Goal: Find specific page/section

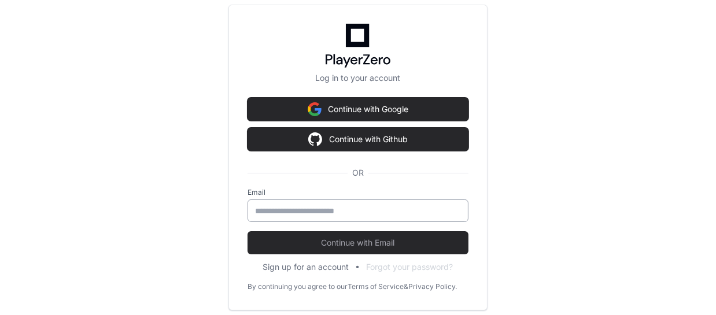
click at [334, 215] on input "email" at bounding box center [358, 211] width 206 height 12
type input "**********"
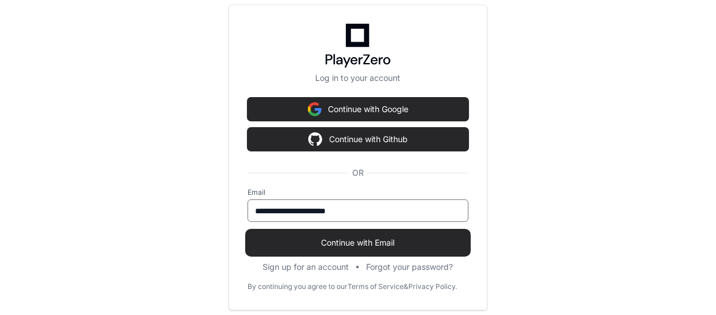
click at [321, 243] on span "Continue with Email" at bounding box center [357, 243] width 221 height 12
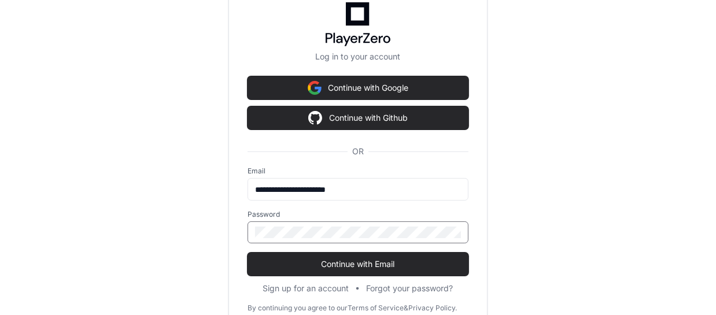
click at [247, 253] on button "Continue with Email" at bounding box center [357, 264] width 221 height 23
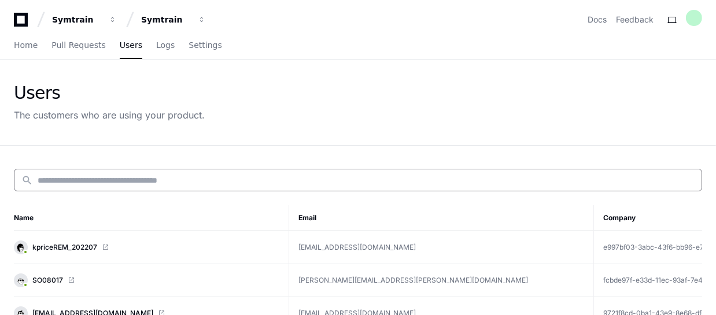
click at [76, 184] on input at bounding box center [366, 181] width 657 height 12
paste input "**********"
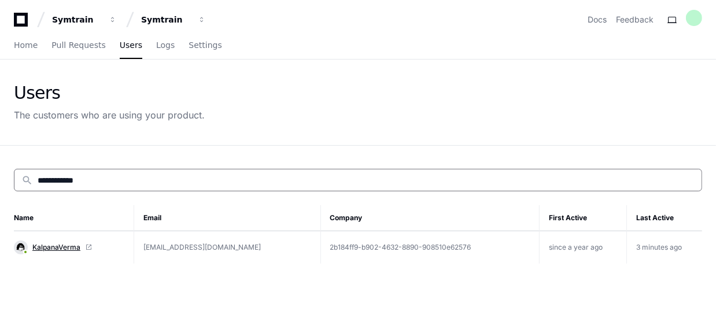
type input "**********"
click at [58, 248] on span "KalpanaVerma" at bounding box center [56, 247] width 48 height 9
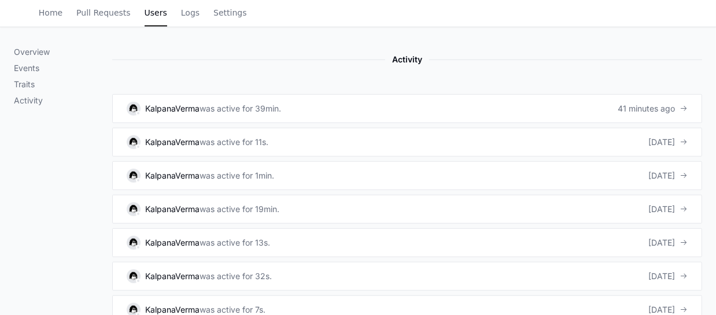
scroll to position [683, 0]
click at [229, 106] on div "was active for 39min." at bounding box center [239, 108] width 81 height 12
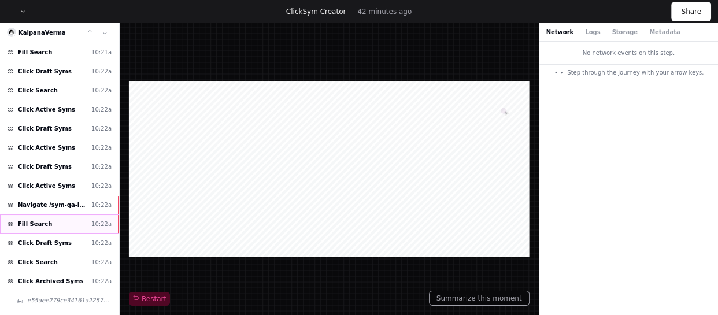
scroll to position [1470, 0]
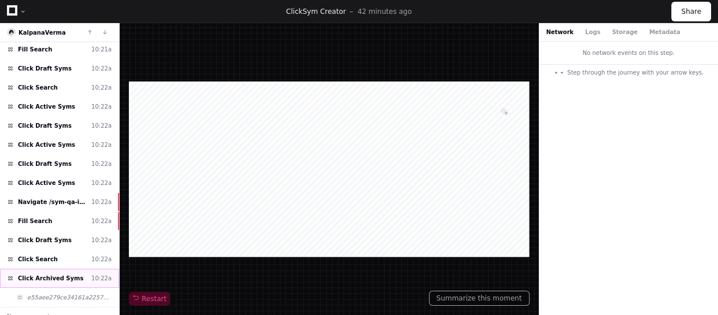
click at [63, 269] on div "Click Archived Syms 10:22a" at bounding box center [59, 278] width 119 height 19
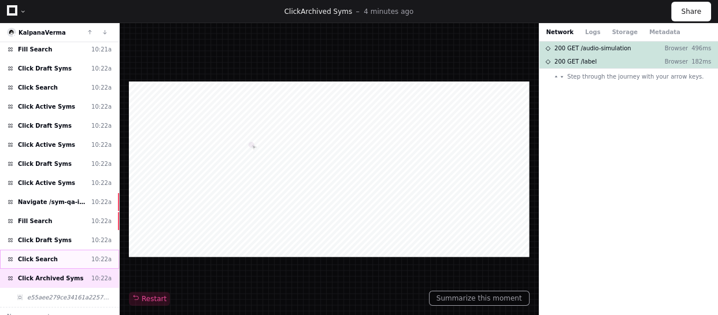
click at [69, 250] on div "Click Search 10:22a" at bounding box center [59, 259] width 119 height 19
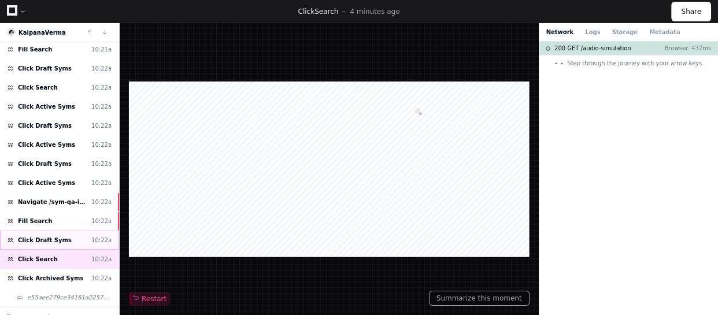
click at [70, 231] on div "Click Draft Syms 10:22a" at bounding box center [59, 240] width 119 height 19
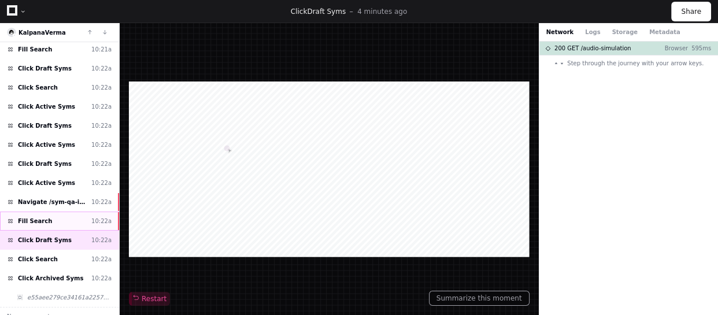
click at [71, 216] on div "Fill Search 10:22a" at bounding box center [59, 221] width 119 height 19
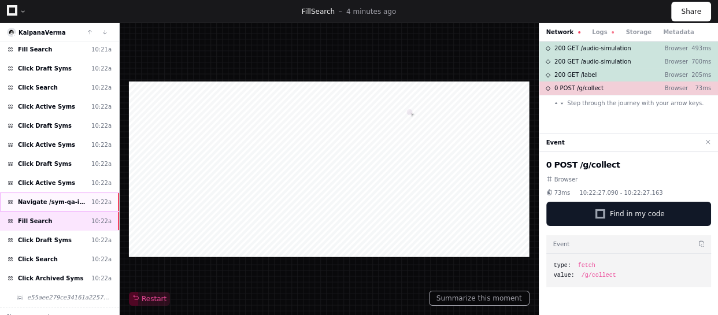
click at [79, 198] on span "Navigate /sym-qa-instance/sym" at bounding box center [52, 202] width 69 height 9
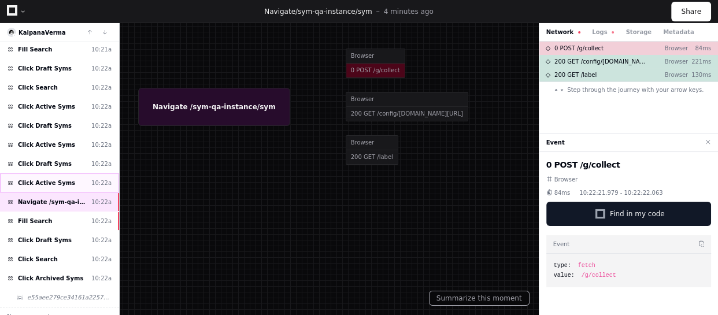
click at [79, 177] on div "Click Active Syms 10:22a" at bounding box center [59, 182] width 119 height 19
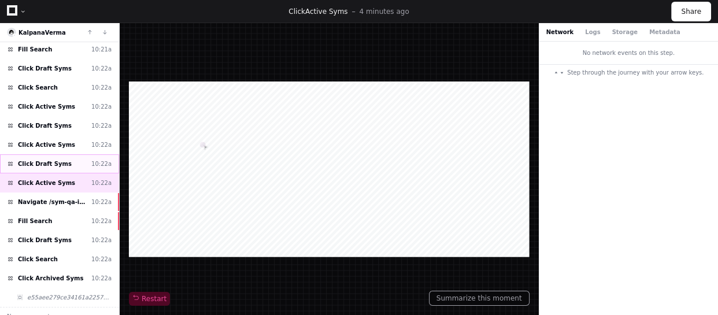
click at [75, 154] on div "Click Draft Syms 10:22a" at bounding box center [59, 163] width 119 height 19
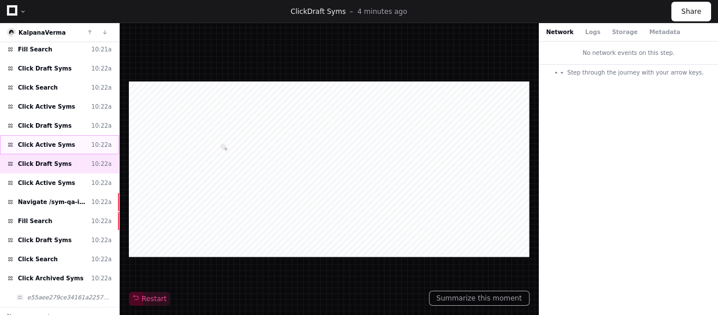
click at [73, 135] on div "Click Active Syms 10:22a" at bounding box center [59, 144] width 119 height 19
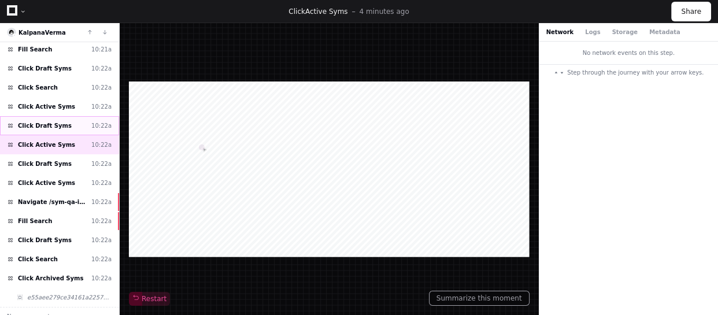
click at [74, 118] on div "Click Draft Syms 10:22a" at bounding box center [59, 125] width 119 height 19
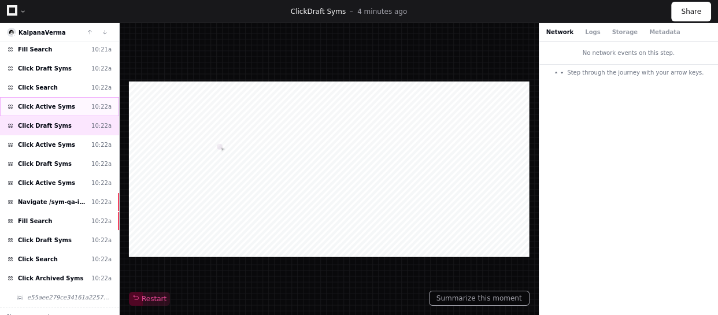
click at [73, 99] on div "Click Active Syms 10:22a" at bounding box center [59, 106] width 119 height 19
